Goal: Information Seeking & Learning: Learn about a topic

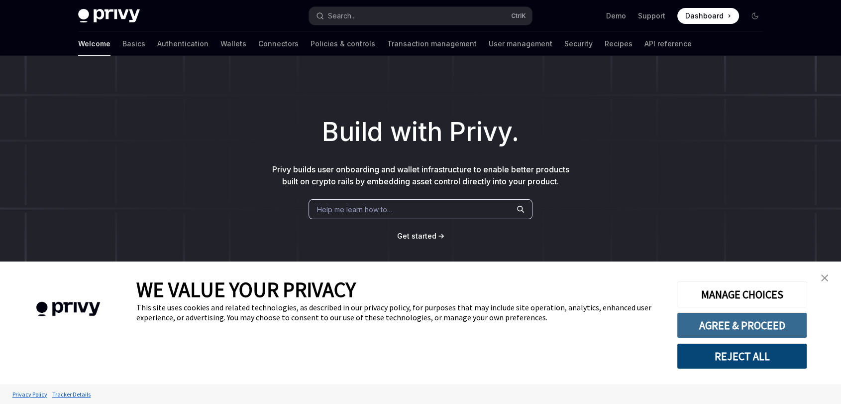
click at [724, 320] on button "AGREE & PROCEED" at bounding box center [742, 325] width 130 height 26
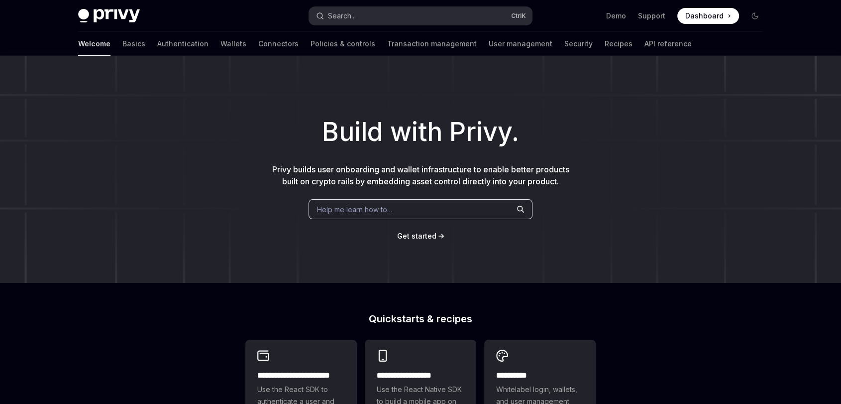
click at [397, 16] on button "Search... Ctrl K" at bounding box center [420, 16] width 223 height 18
click at [220, 46] on link "Wallets" at bounding box center [233, 44] width 26 height 24
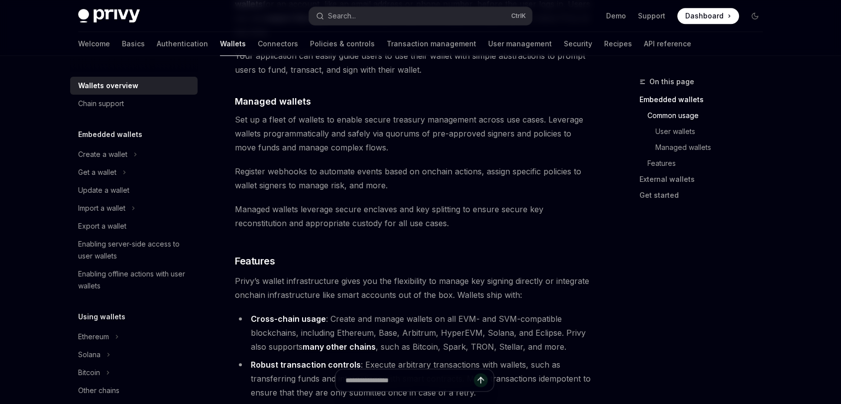
scroll to position [995, 0]
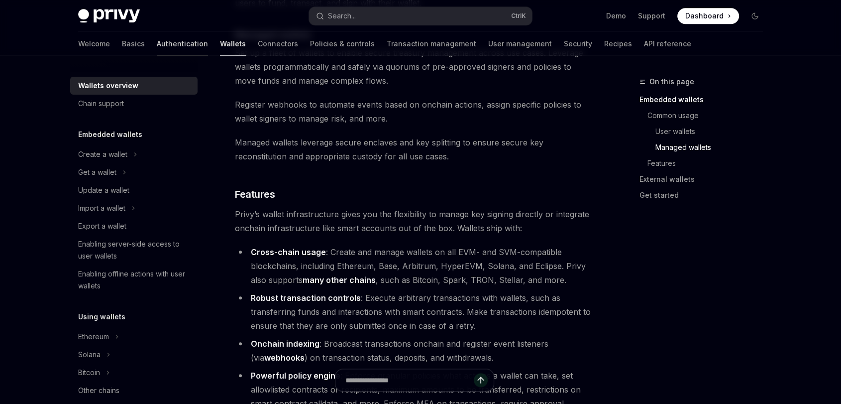
click at [157, 49] on link "Authentication" at bounding box center [182, 44] width 51 height 24
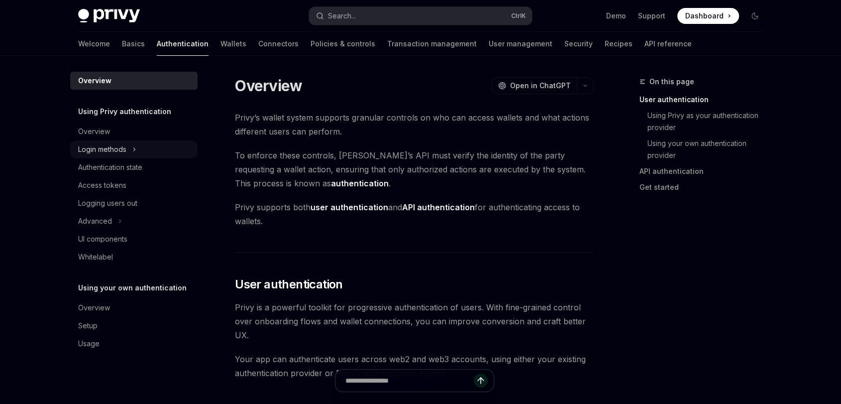
click at [135, 150] on icon at bounding box center [134, 149] width 1 height 3
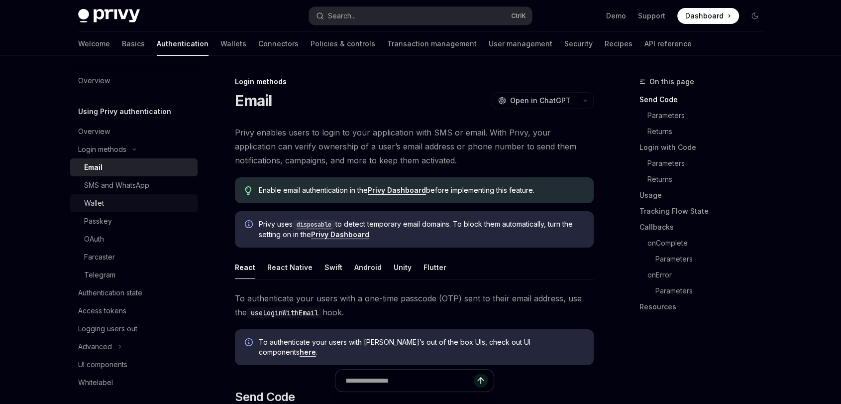
click at [129, 203] on div "Wallet" at bounding box center [137, 203] width 107 height 12
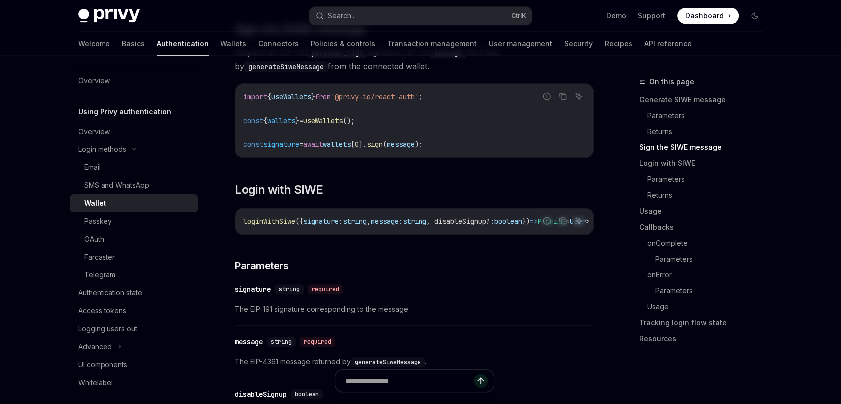
scroll to position [718, 0]
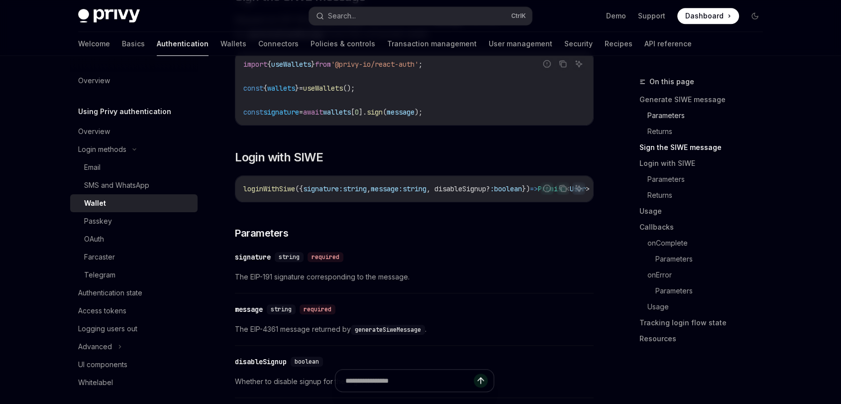
click at [661, 113] on link "Parameters" at bounding box center [704, 115] width 131 height 16
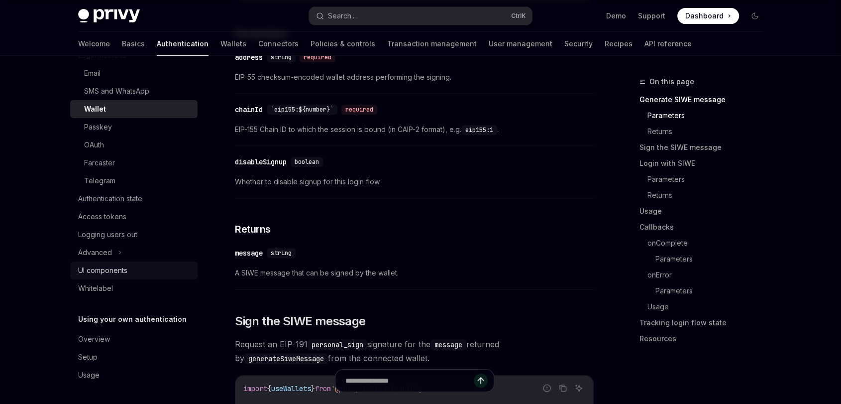
scroll to position [404, 0]
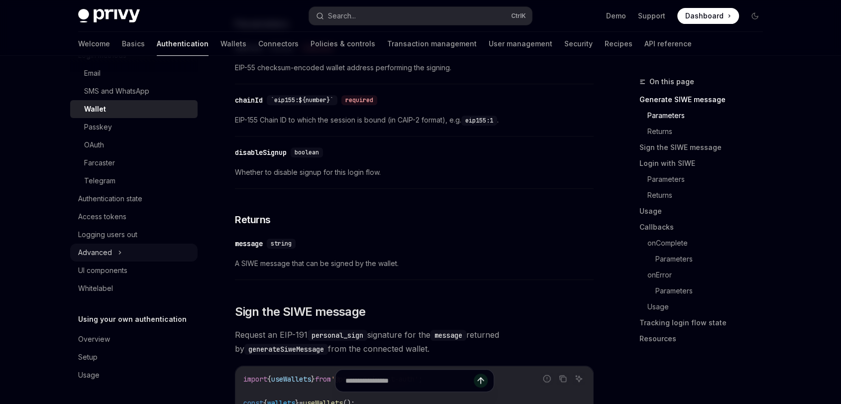
click at [124, 252] on button "Advanced" at bounding box center [133, 252] width 127 height 18
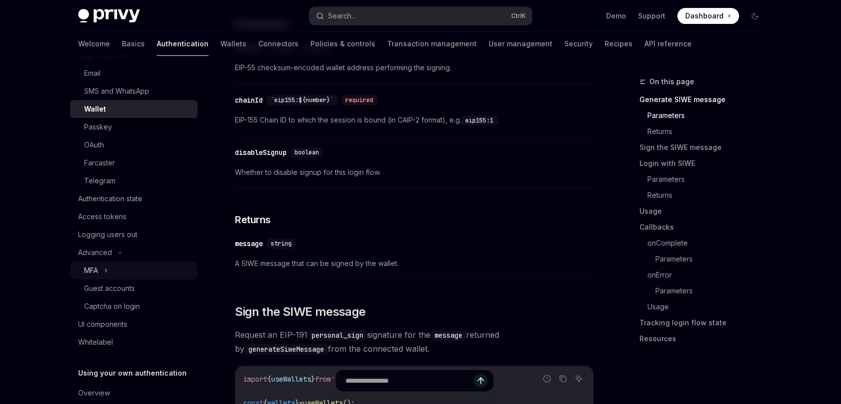
click at [125, 261] on button "MFA" at bounding box center [133, 270] width 127 height 18
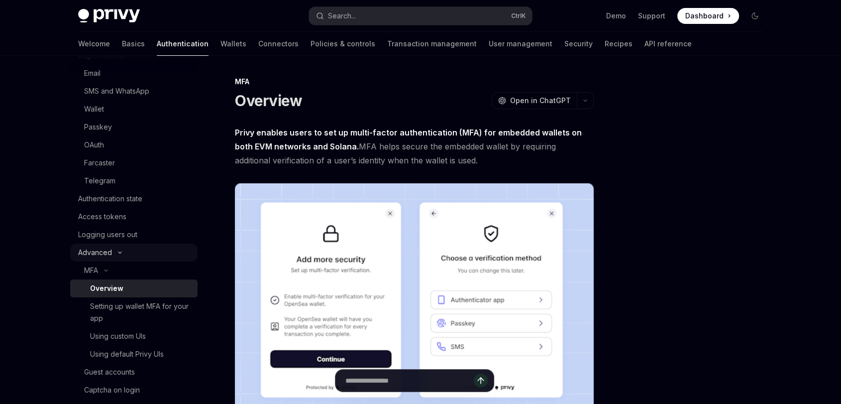
click at [120, 256] on button "Advanced" at bounding box center [133, 252] width 127 height 18
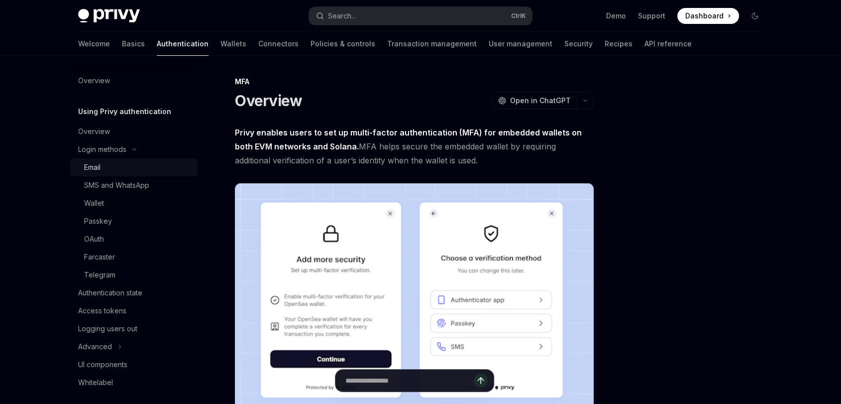
click at [111, 166] on div "Email" at bounding box center [137, 167] width 107 height 12
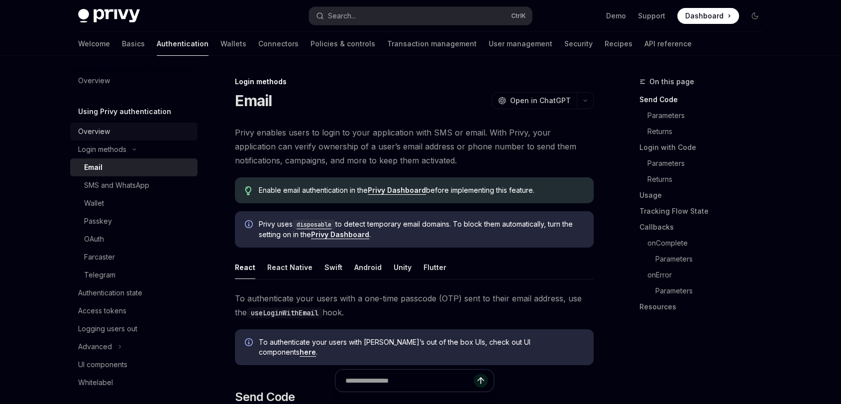
click at [108, 132] on div "Overview" at bounding box center [94, 131] width 32 height 12
type textarea "*"
